Goal: Check status: Check status

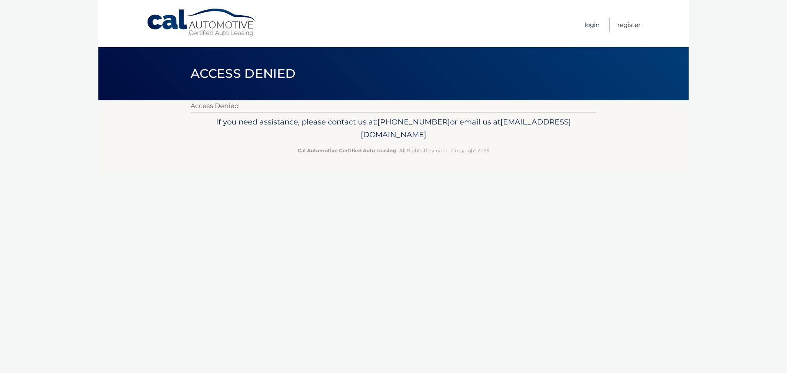
click at [590, 25] on link "Login" at bounding box center [591, 25] width 15 height 14
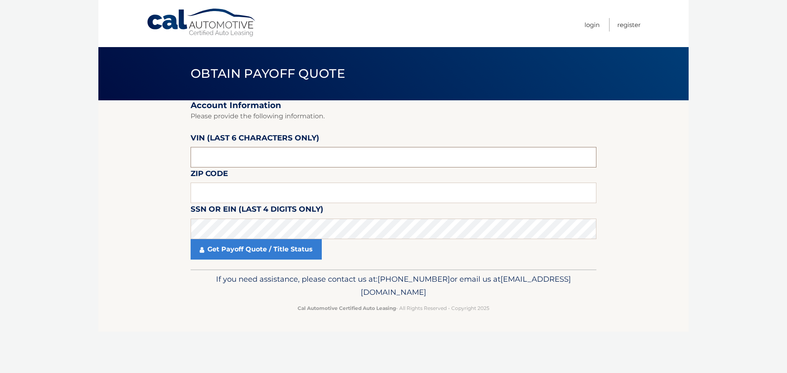
click at [288, 152] on input "text" at bounding box center [394, 157] width 406 height 20
drag, startPoint x: 293, startPoint y: 195, endPoint x: 288, endPoint y: 145, distance: 49.9
click at [293, 195] on input "text" at bounding box center [394, 193] width 406 height 20
click at [281, 192] on input "text" at bounding box center [394, 193] width 406 height 20
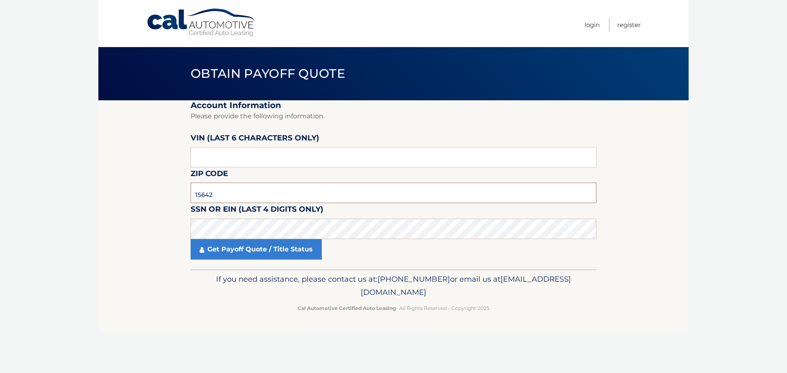
type input "15642"
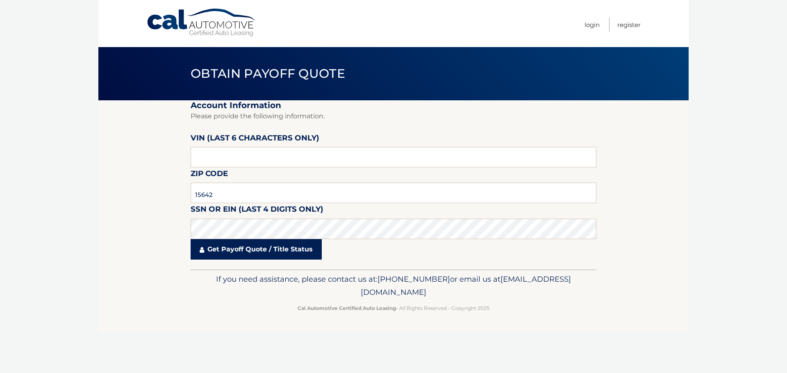
click at [289, 252] on link "Get Payoff Quote / Title Status" at bounding box center [256, 249] width 131 height 20
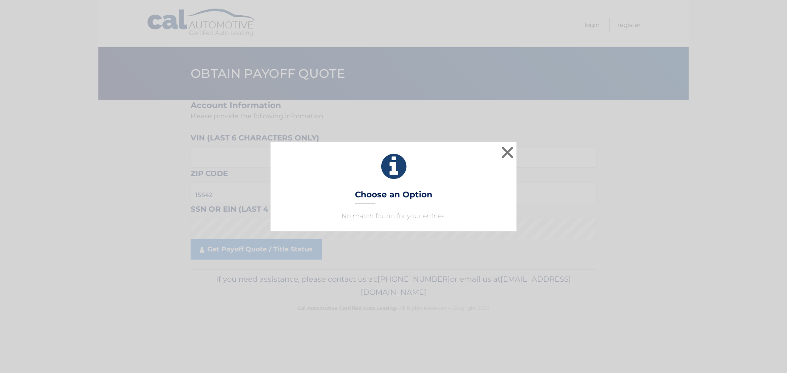
click at [474, 205] on div "× Choose an Option No match found for your entries. This is what you see on sec…" at bounding box center [393, 186] width 246 height 89
click at [506, 154] on button "×" at bounding box center [507, 152] width 16 height 16
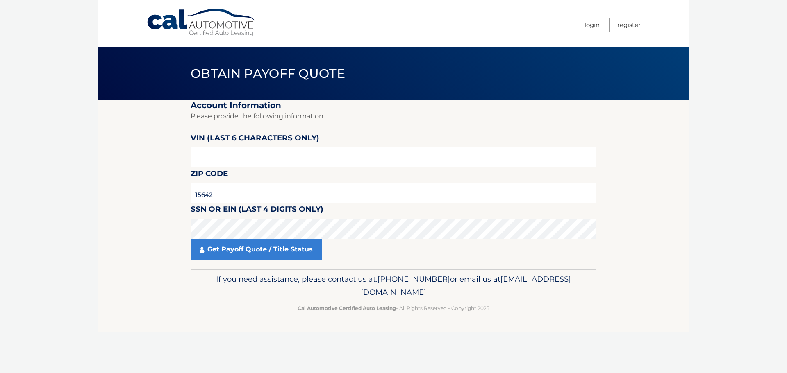
click at [196, 159] on input "text" at bounding box center [394, 157] width 406 height 20
type input "519476"
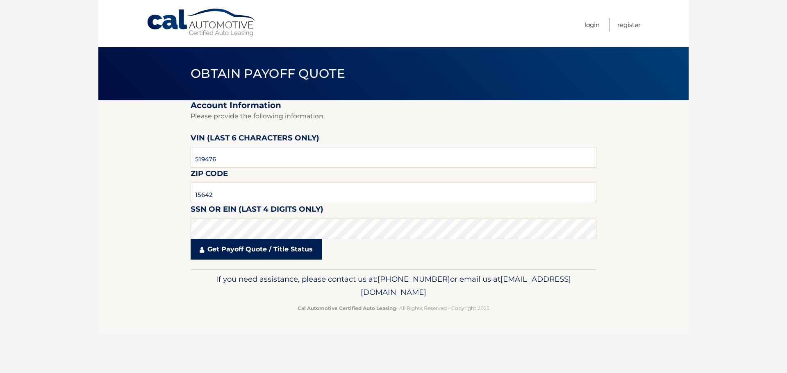
click at [247, 252] on link "Get Payoff Quote / Title Status" at bounding box center [256, 249] width 131 height 20
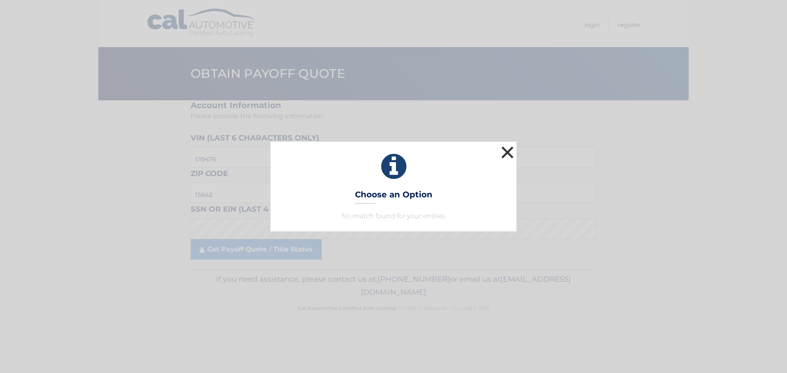
click at [506, 152] on button "×" at bounding box center [507, 152] width 16 height 16
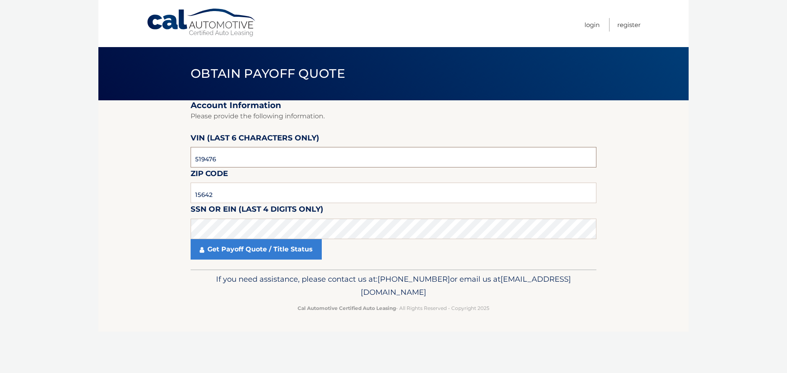
click at [255, 152] on input "519476" at bounding box center [394, 157] width 406 height 20
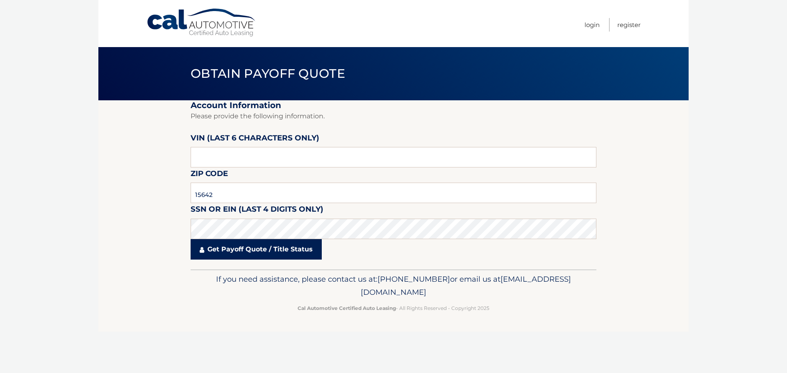
click at [263, 250] on link "Get Payoff Quote / Title Status" at bounding box center [256, 249] width 131 height 20
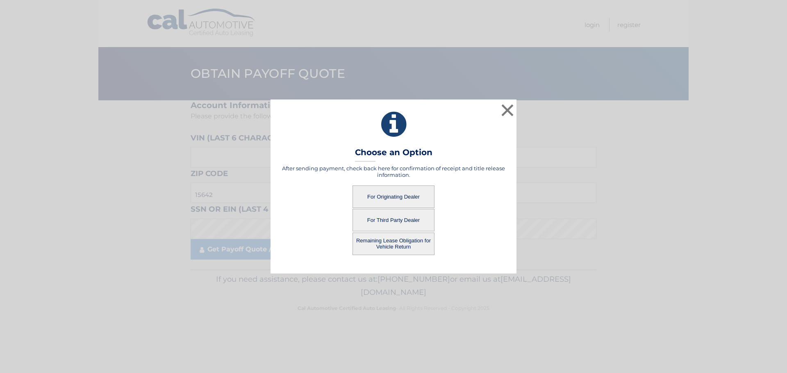
click at [370, 197] on button "For Originating Dealer" at bounding box center [393, 197] width 82 height 23
click at [394, 195] on button "For Originating Dealer" at bounding box center [393, 197] width 82 height 23
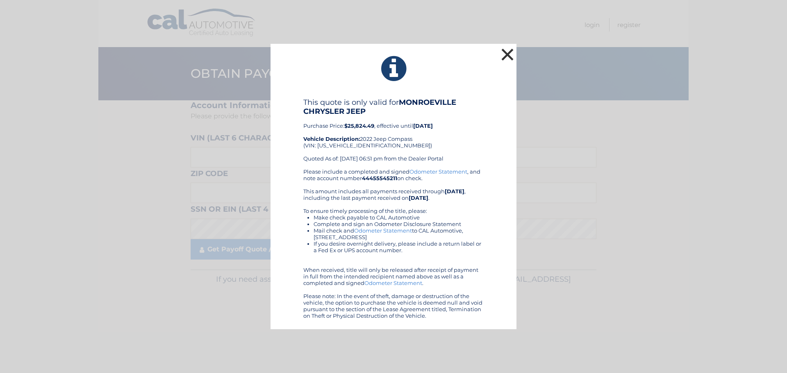
click at [506, 53] on button "×" at bounding box center [507, 54] width 16 height 16
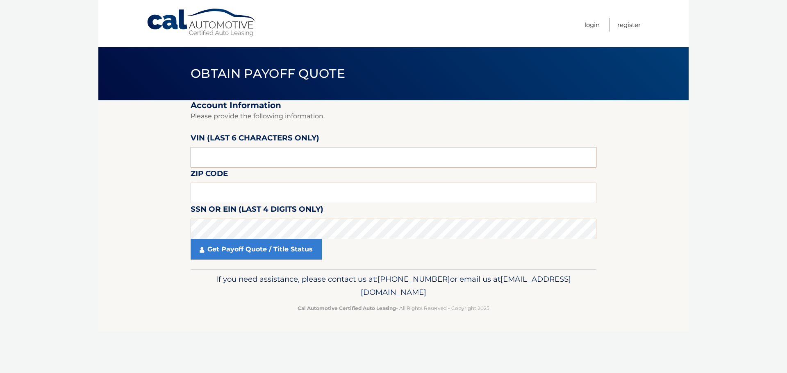
click at [274, 155] on input "text" at bounding box center [394, 157] width 406 height 20
type input "8903**"
type input "15642"
click at [266, 160] on input "8903**" at bounding box center [394, 157] width 406 height 20
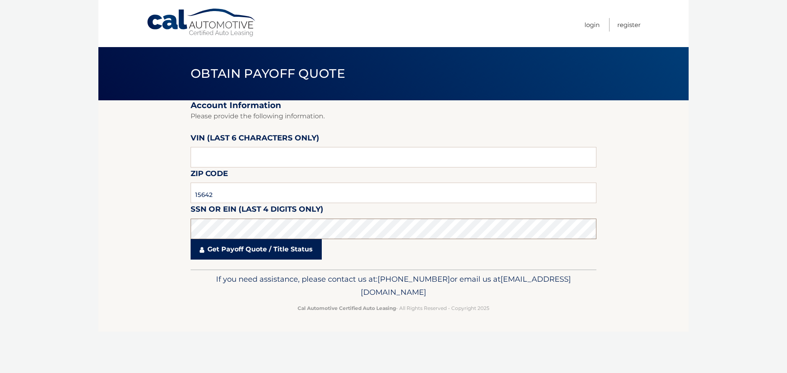
click button "For Originating Dealer" at bounding box center [0, 0] width 0 height 0
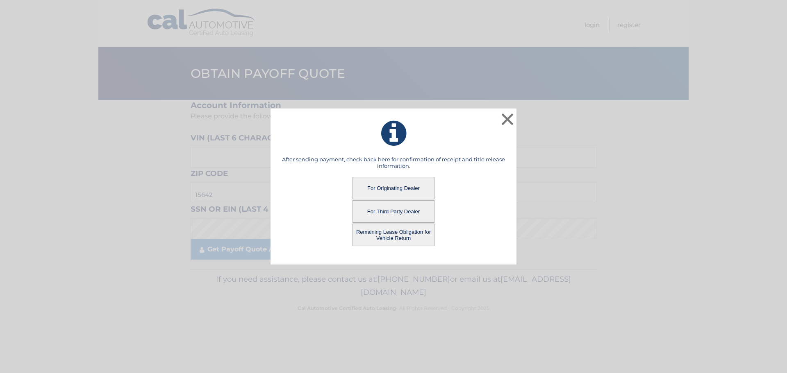
click at [394, 238] on button "Remaining Lease Obligation for Vehicle Return" at bounding box center [393, 235] width 82 height 23
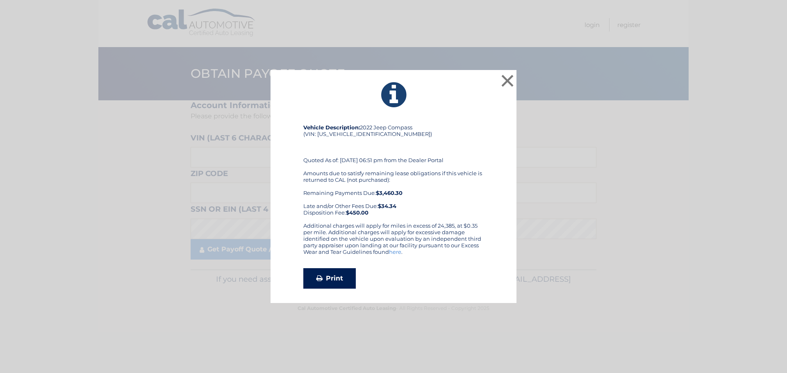
drag, startPoint x: 399, startPoint y: 161, endPoint x: 332, endPoint y: 282, distance: 138.9
click at [332, 282] on link "Print" at bounding box center [329, 278] width 52 height 20
